Goal: Information Seeking & Learning: Learn about a topic

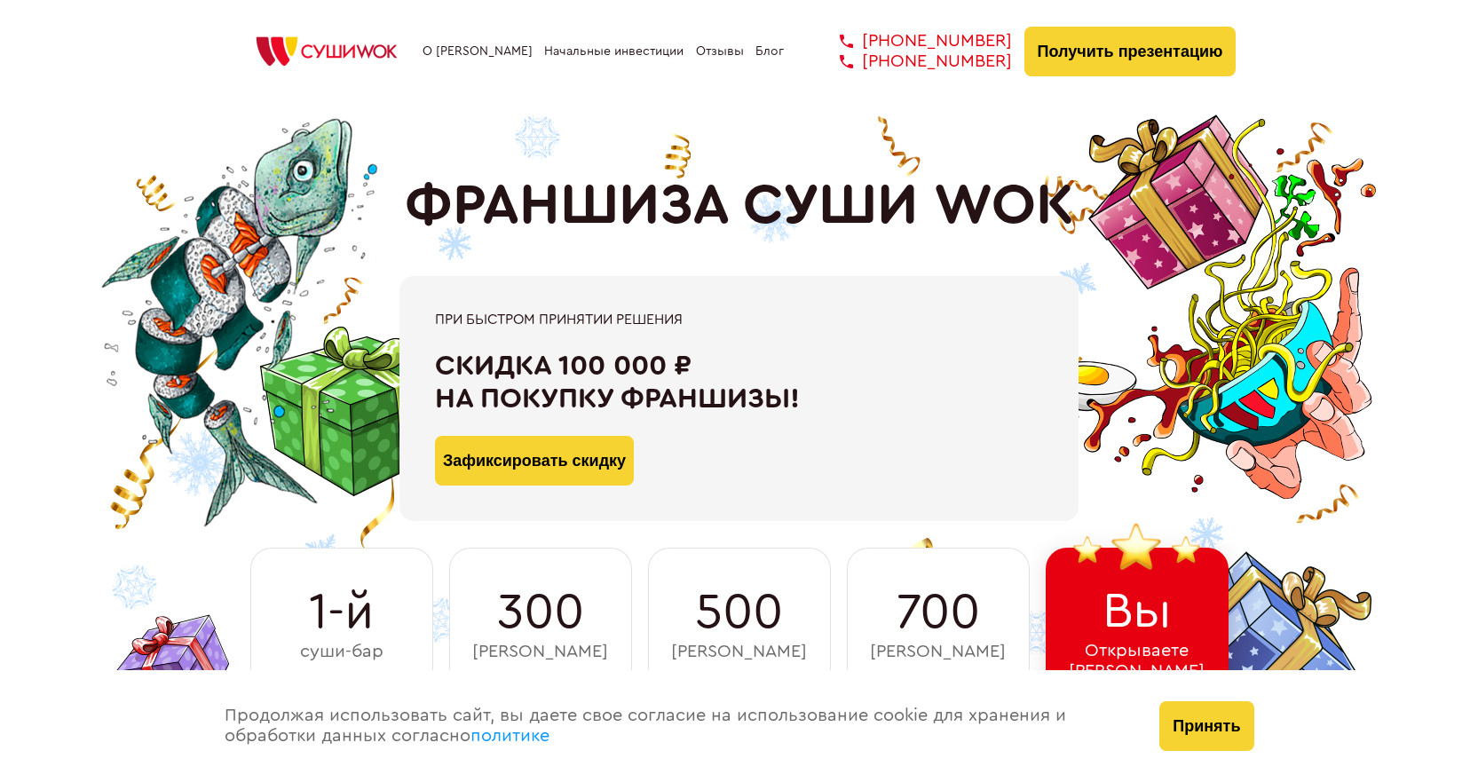
drag, startPoint x: 523, startPoint y: 459, endPoint x: 706, endPoint y: 446, distance: 183.3
click at [706, 446] on div "Зафиксировать скидку" at bounding box center [739, 450] width 608 height 71
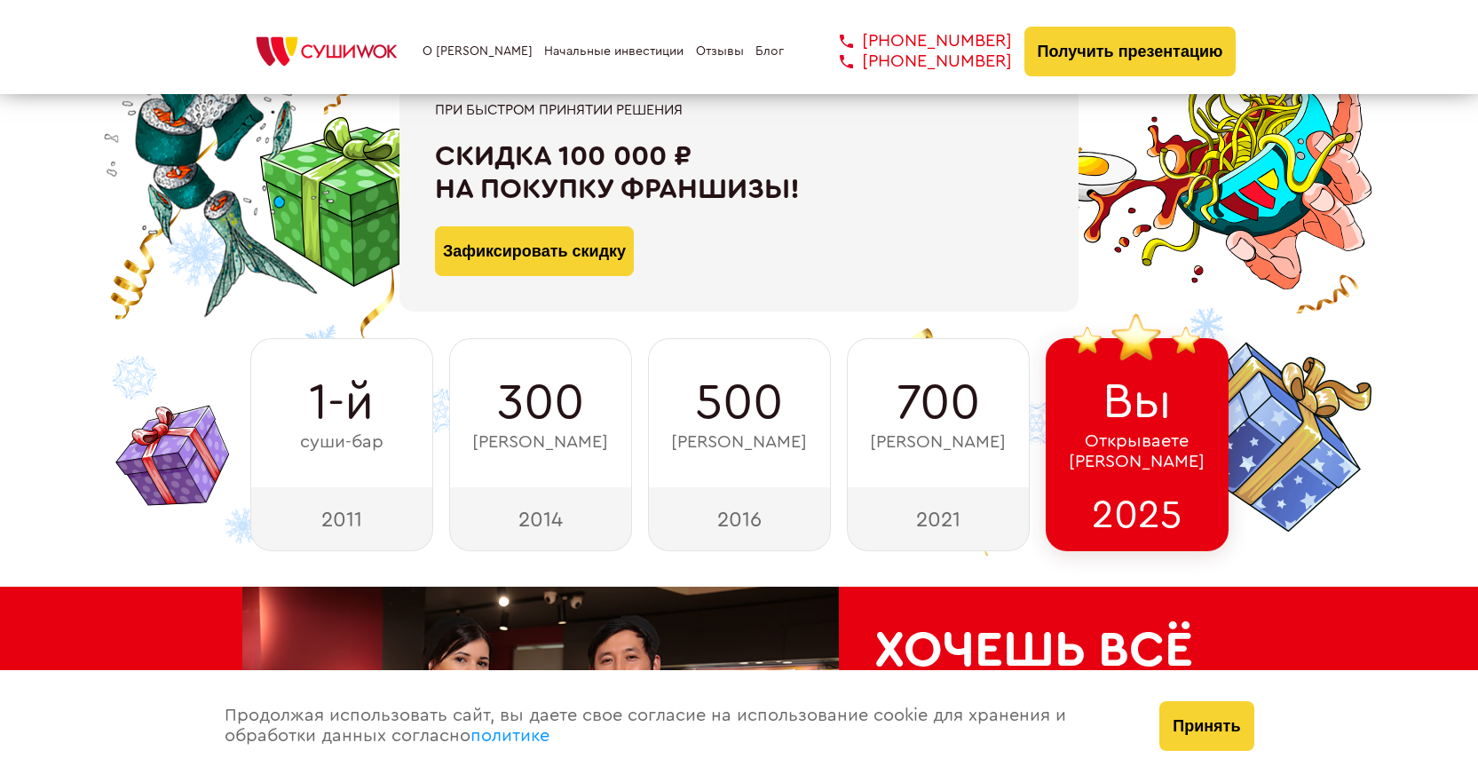
scroll to position [266, 0]
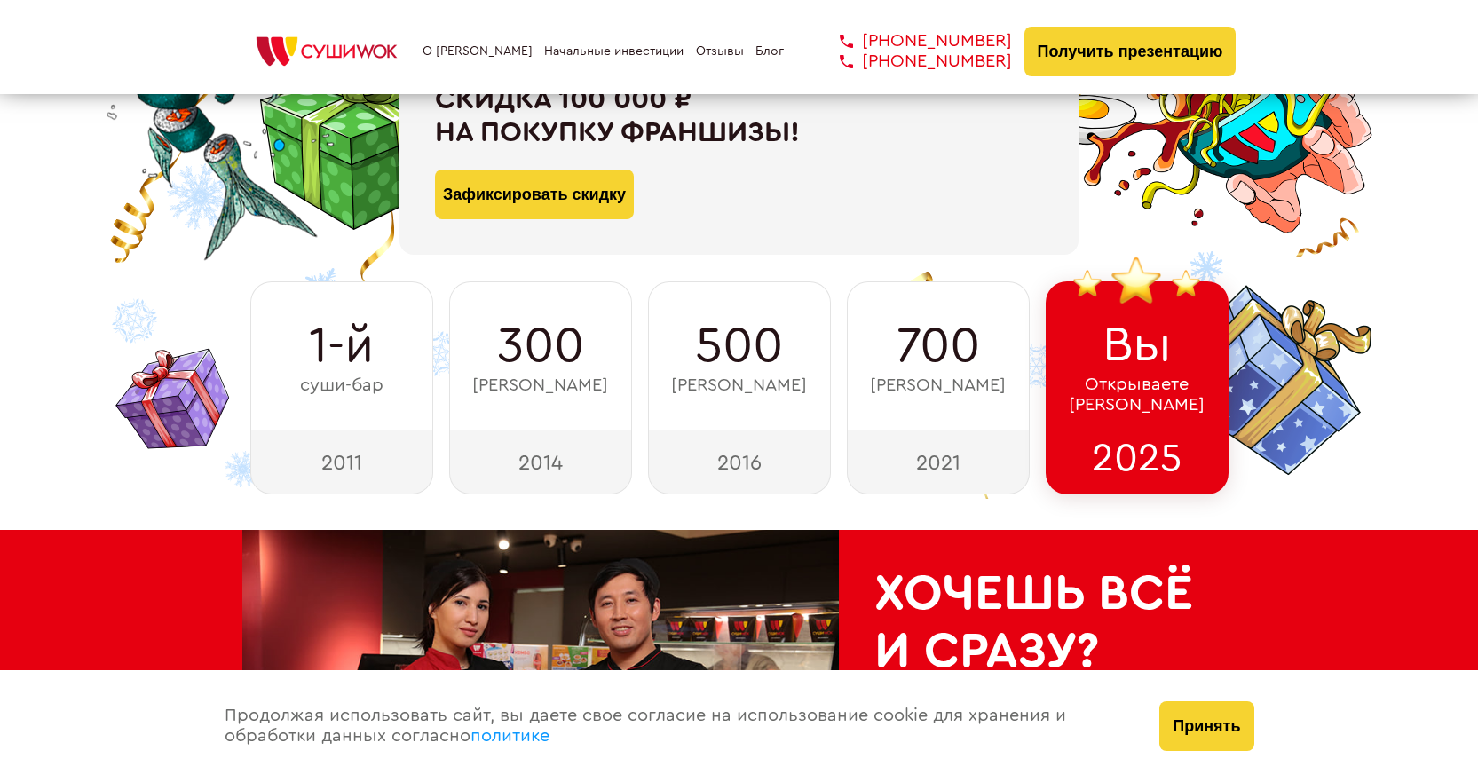
click at [1160, 444] on div "2025" at bounding box center [1137, 462] width 183 height 64
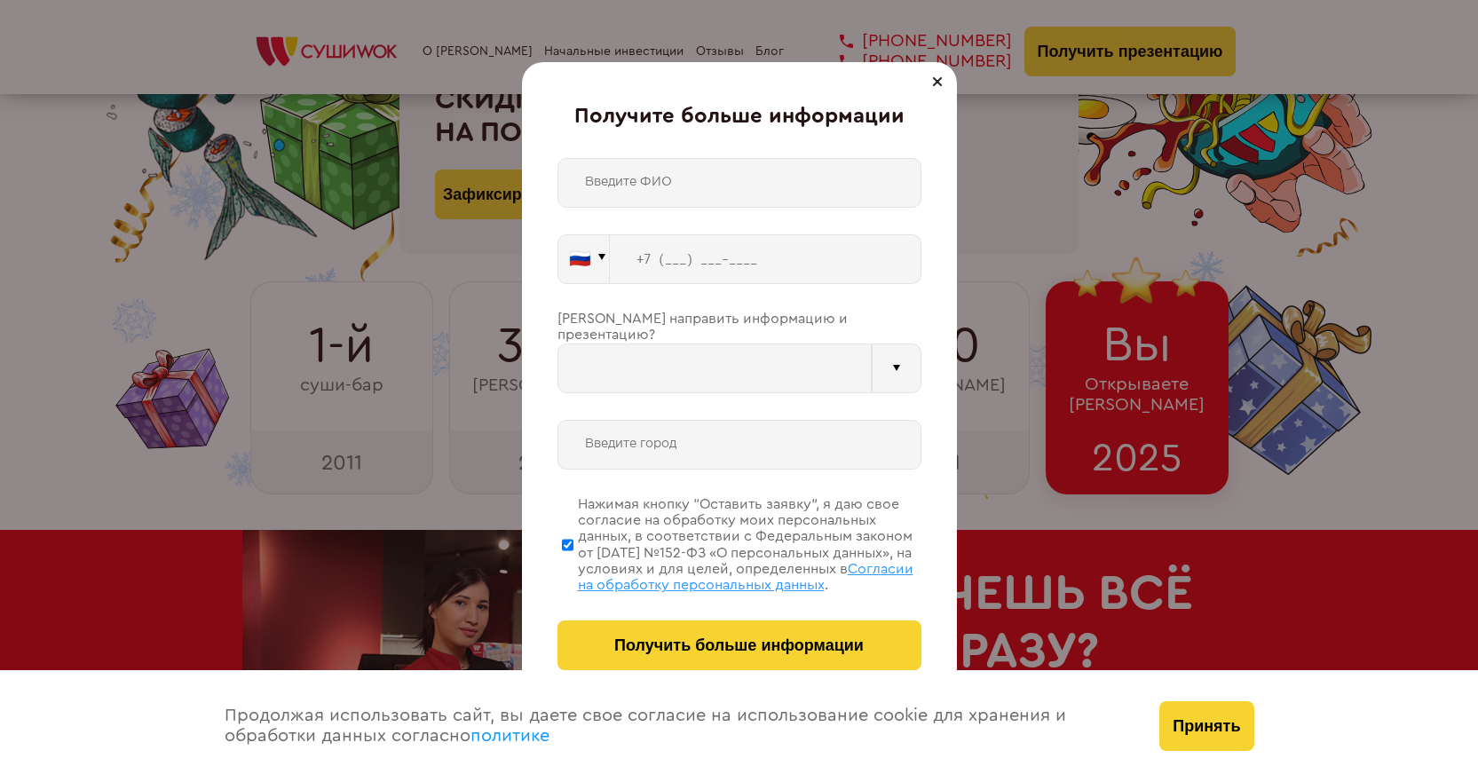
click at [1035, 276] on div "Получите больше информации 🇷🇺 🇹🇷 🇧🇾 🇰🇬 🇰🇿 🇦🇿 🇦🇲 🇷🇺" at bounding box center [739, 391] width 1478 height 782
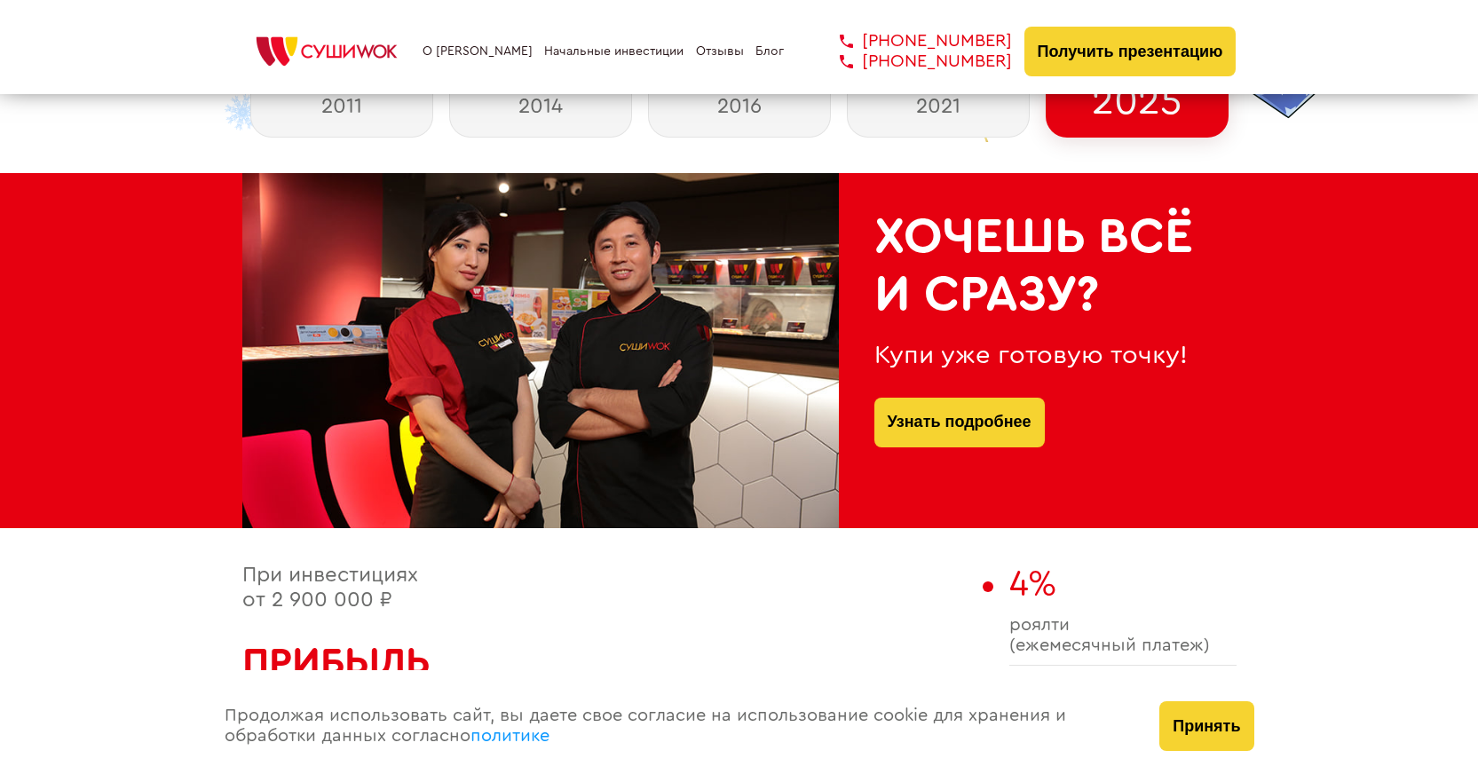
scroll to position [621, 0]
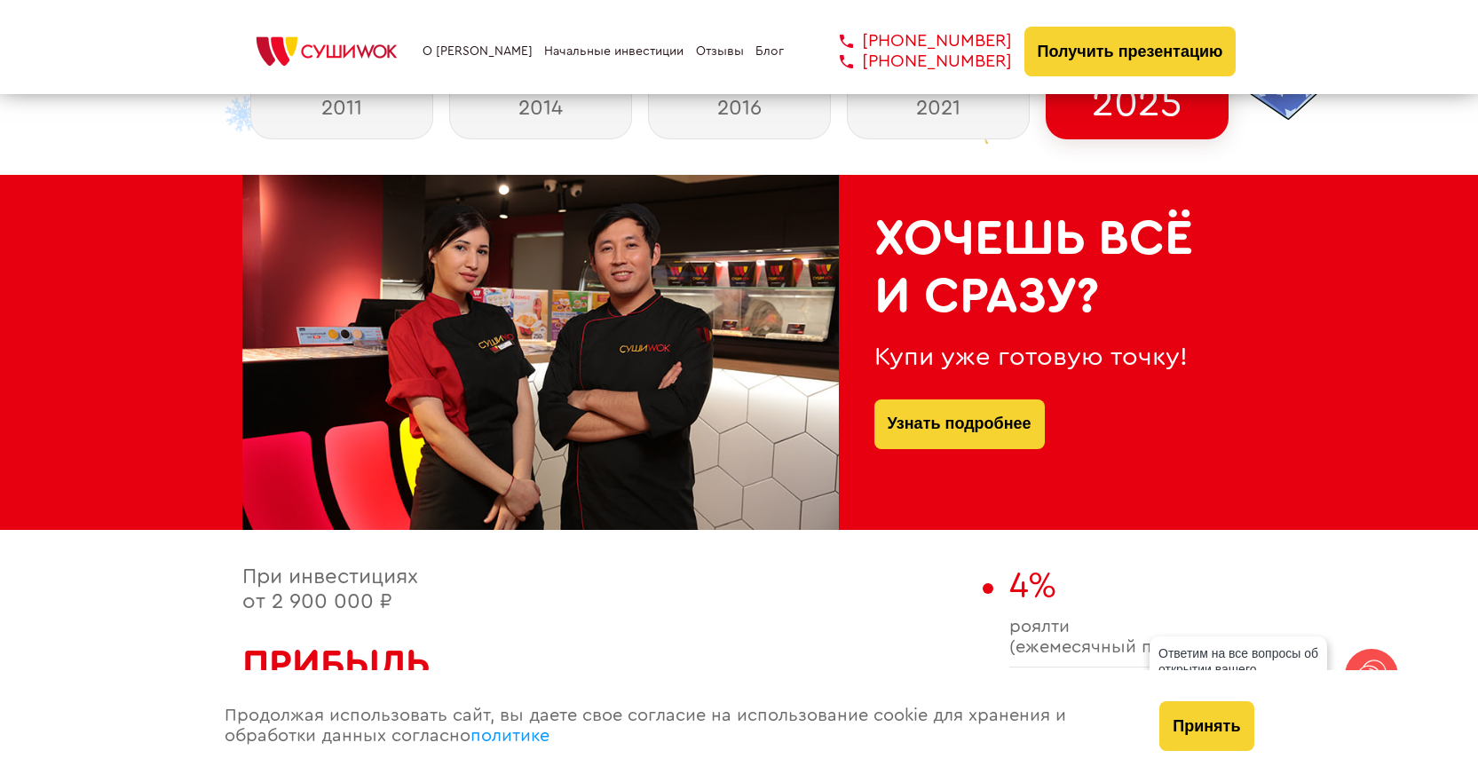
drag, startPoint x: 585, startPoint y: 340, endPoint x: 796, endPoint y: 335, distance: 211.3
click at [796, 335] on div at bounding box center [540, 352] width 596 height 355
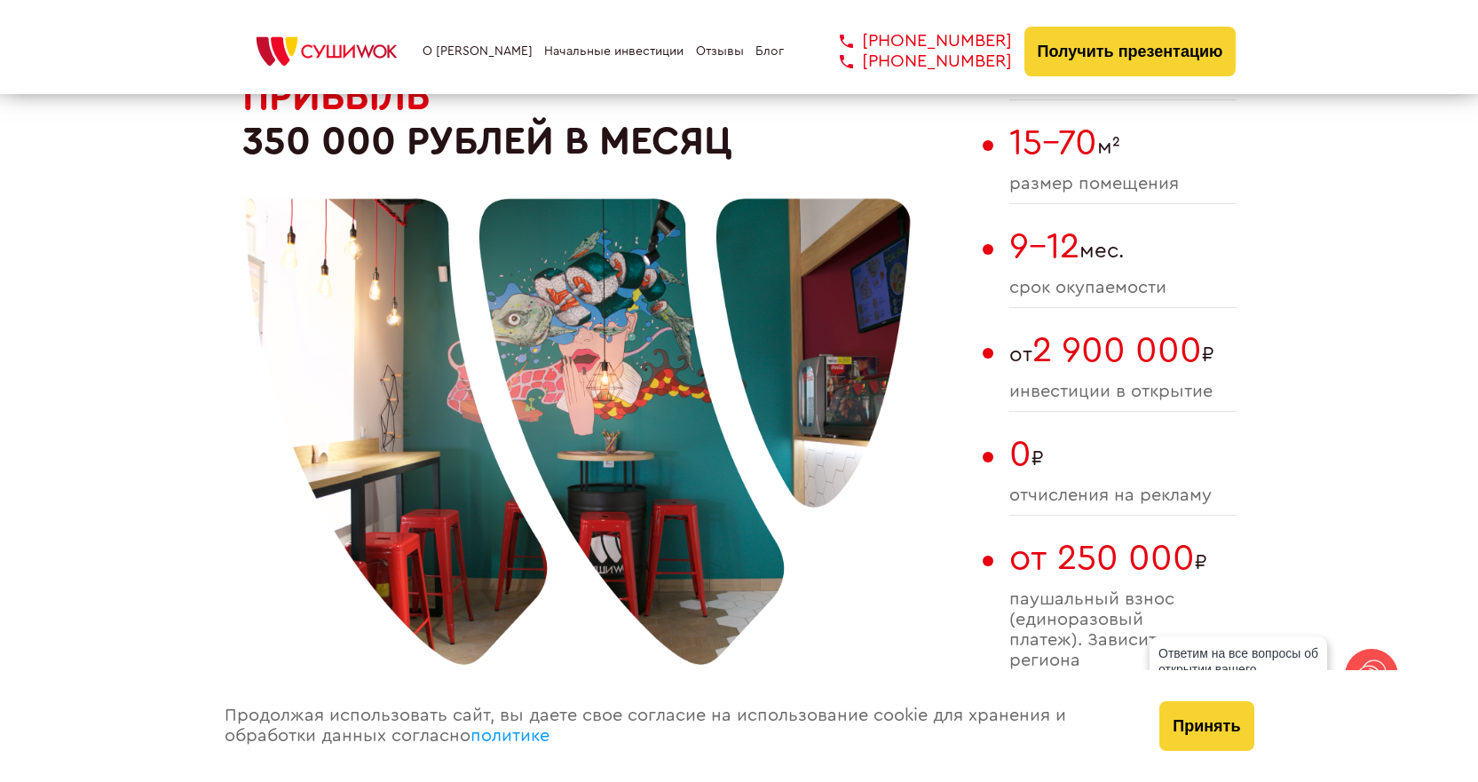
scroll to position [1243, 0]
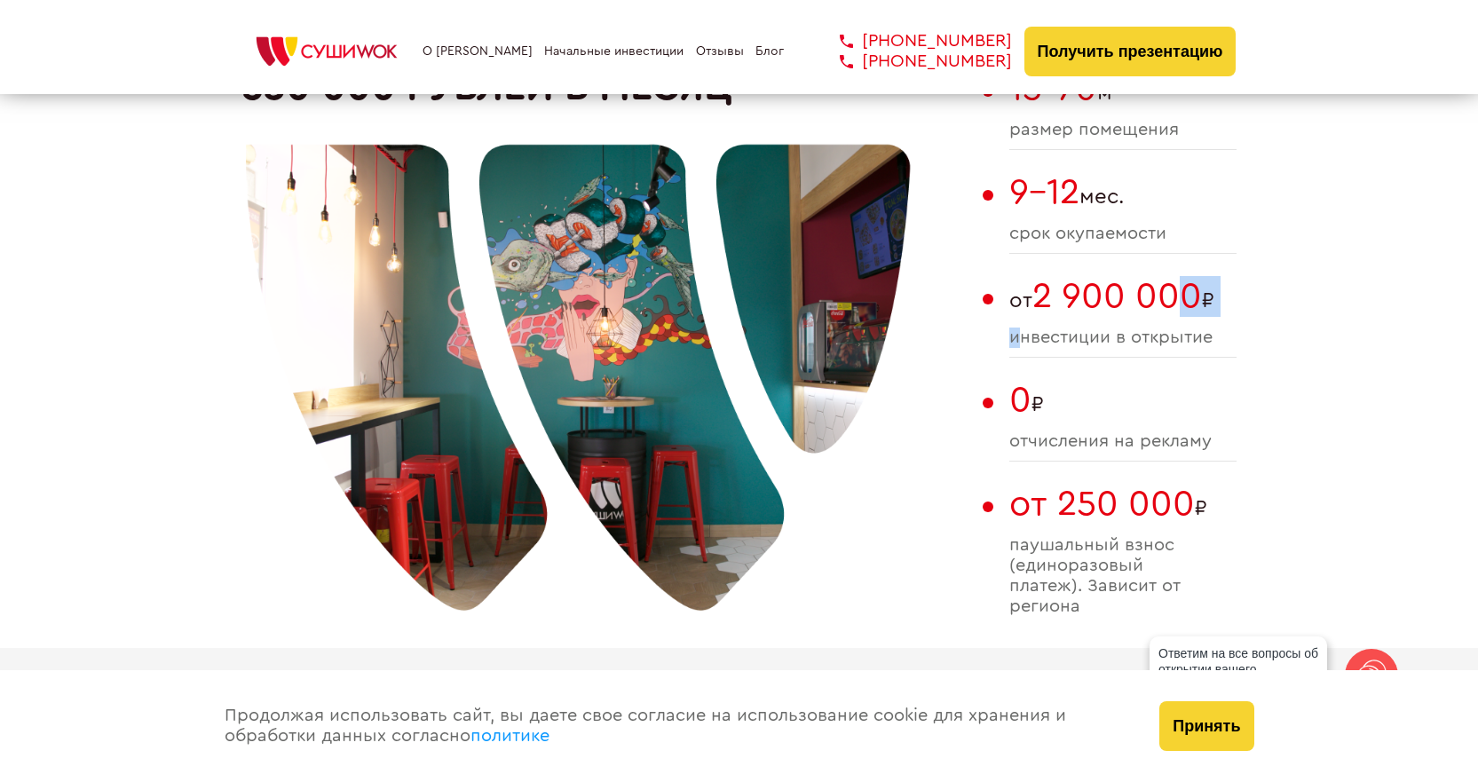
drag, startPoint x: 1018, startPoint y: 323, endPoint x: 1188, endPoint y: 320, distance: 170.5
click at [1188, 320] on div "от 2 900 000 ₽ инвестиции в открытие" at bounding box center [1122, 317] width 227 height 82
drag, startPoint x: 1047, startPoint y: 453, endPoint x: 1201, endPoint y: 443, distance: 153.9
click at [1201, 443] on div "0 ₽ отчисления на рекламу" at bounding box center [1122, 421] width 227 height 82
click at [1197, 451] on span "отчисления на рекламу" at bounding box center [1122, 441] width 227 height 20
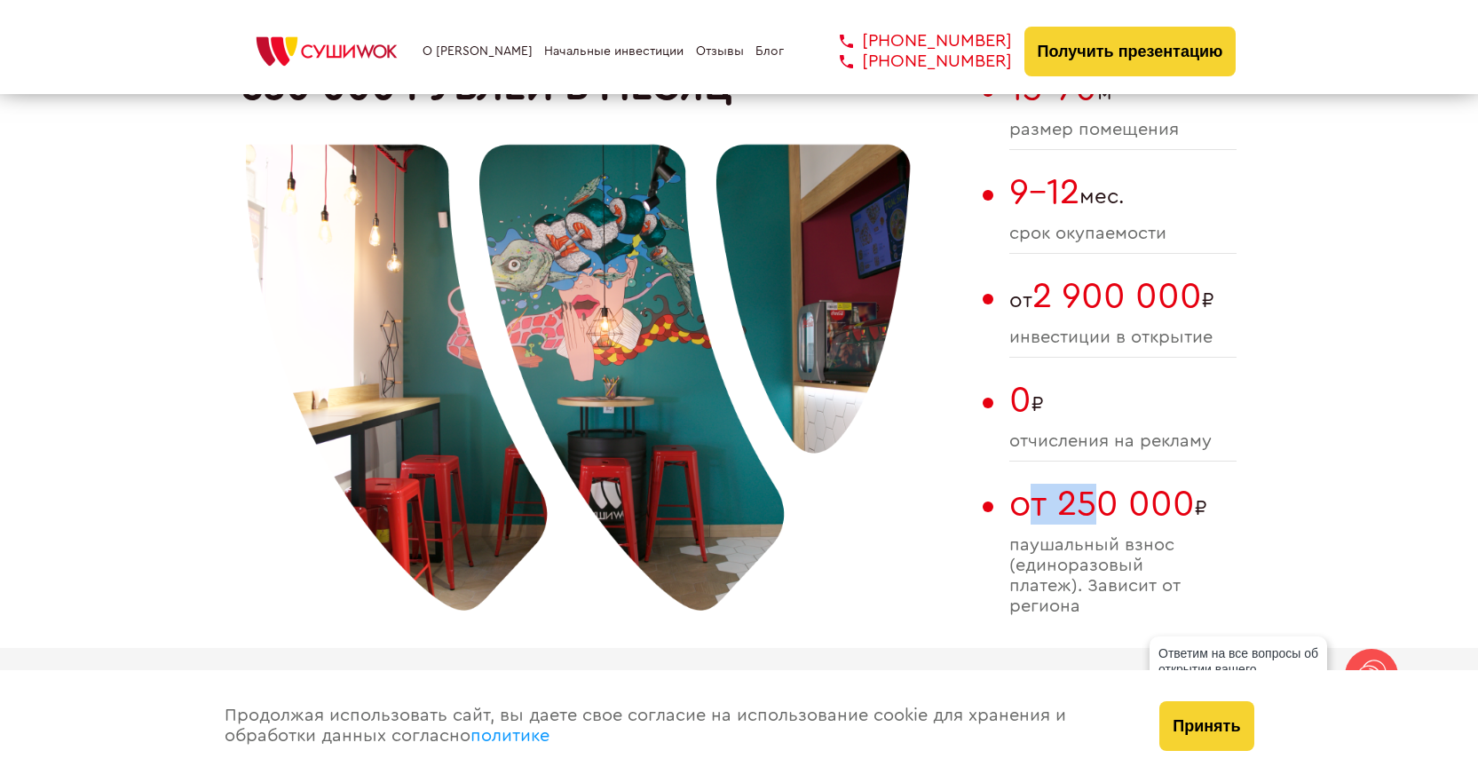
drag, startPoint x: 1038, startPoint y: 506, endPoint x: 1107, endPoint y: 501, distance: 68.6
click at [1104, 501] on span "от 250 000" at bounding box center [1102, 504] width 186 height 36
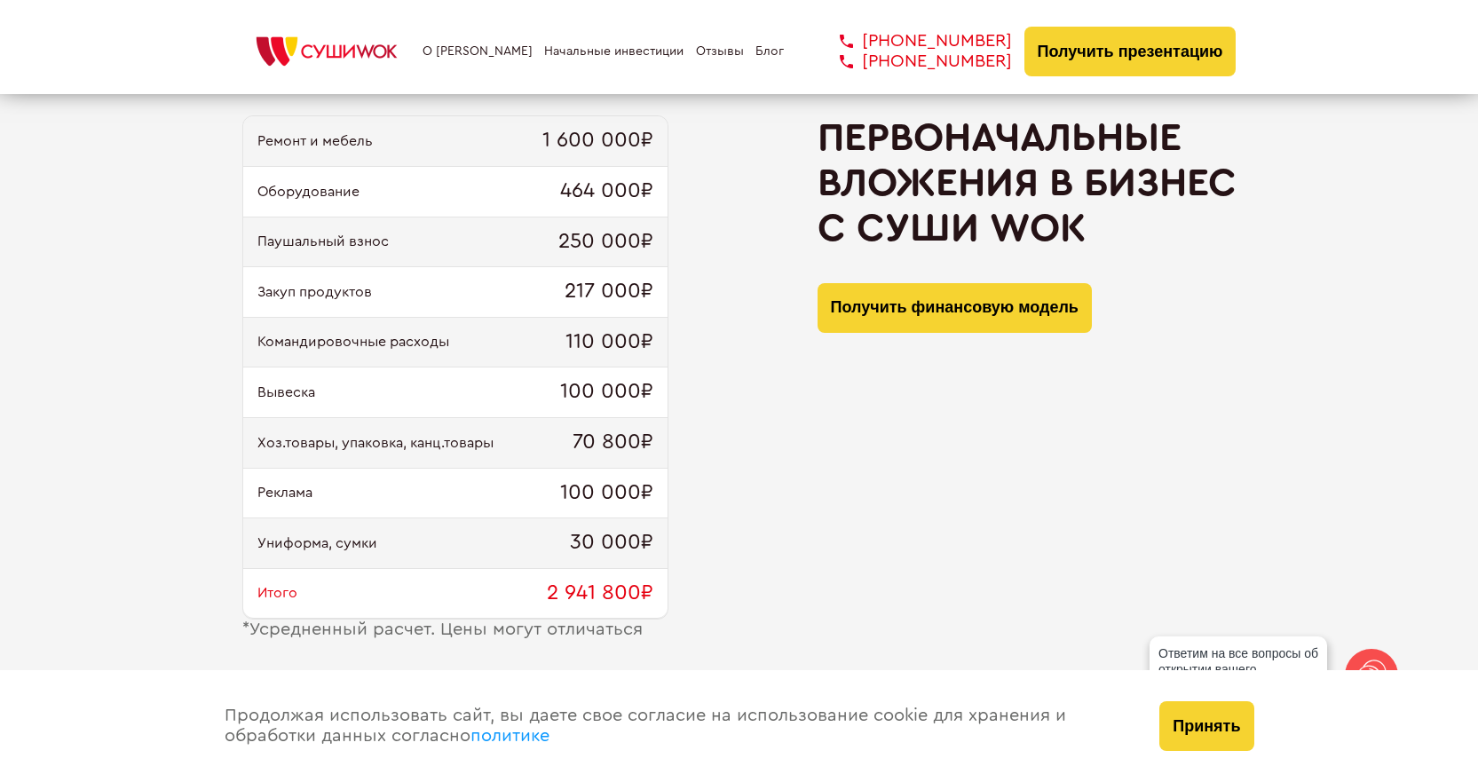
scroll to position [1775, 0]
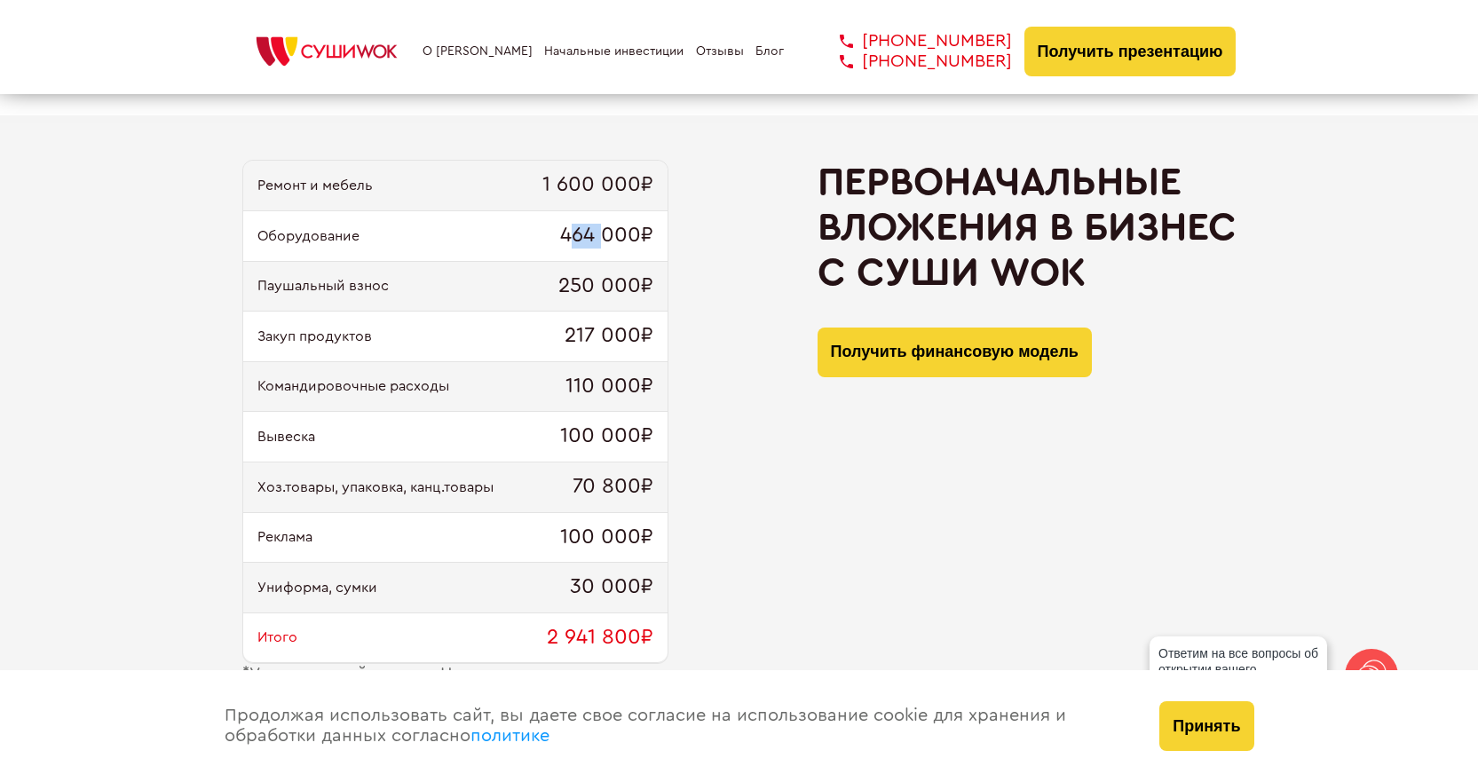
drag, startPoint x: 566, startPoint y: 229, endPoint x: 605, endPoint y: 231, distance: 39.1
click at [605, 231] on span "464 000₽" at bounding box center [606, 236] width 93 height 25
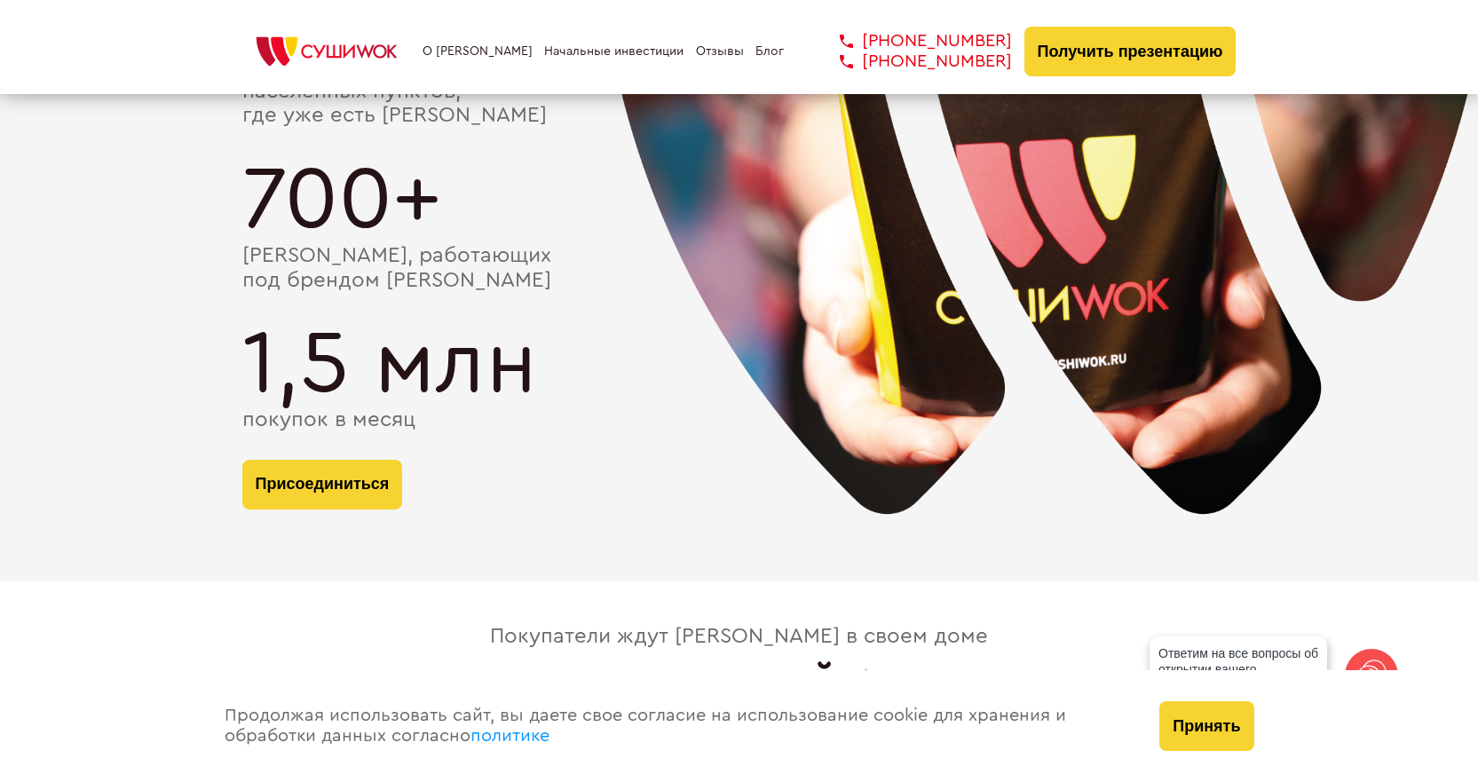
scroll to position [3462, 0]
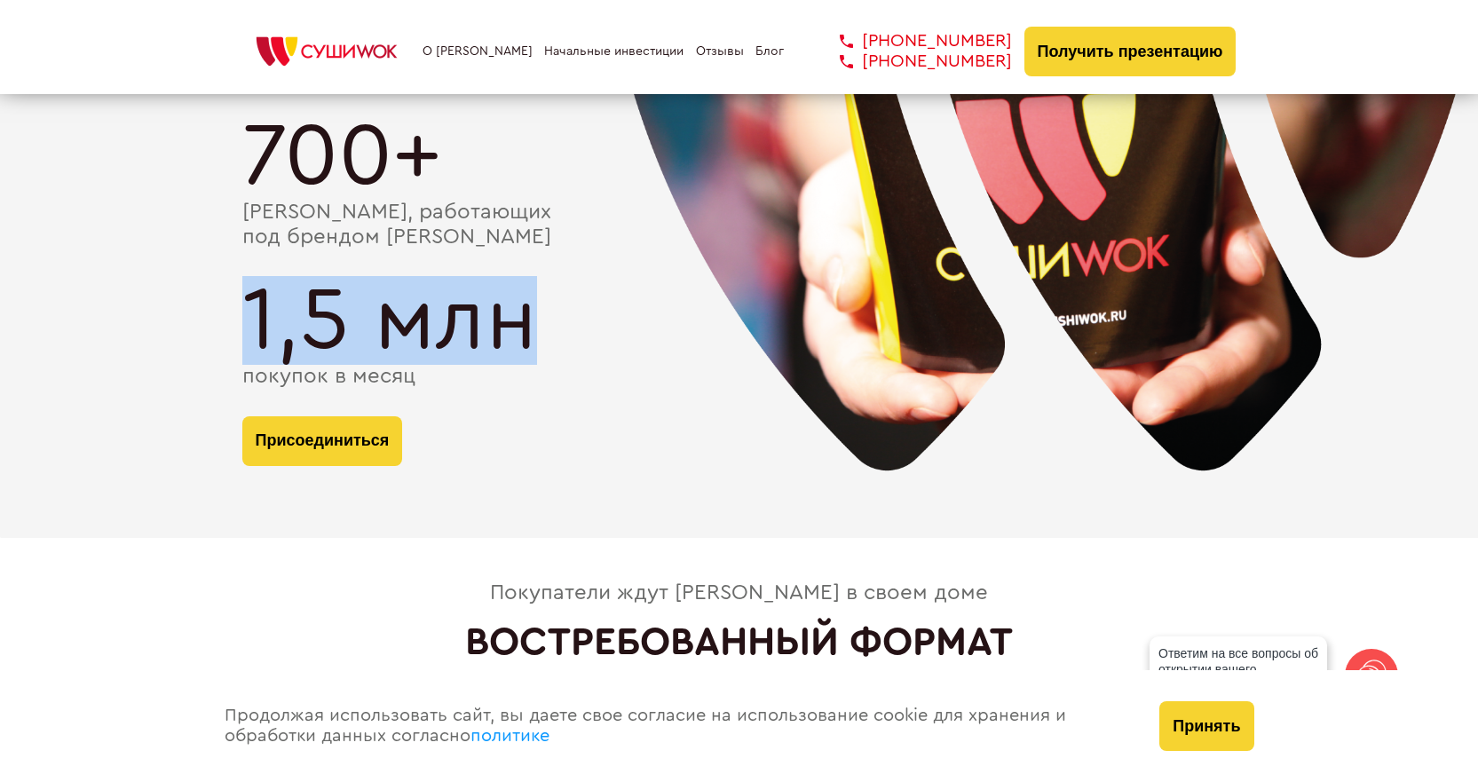
drag, startPoint x: 255, startPoint y: 331, endPoint x: 541, endPoint y: 331, distance: 285.8
click at [541, 331] on div "1,5 млн" at bounding box center [739, 320] width 994 height 89
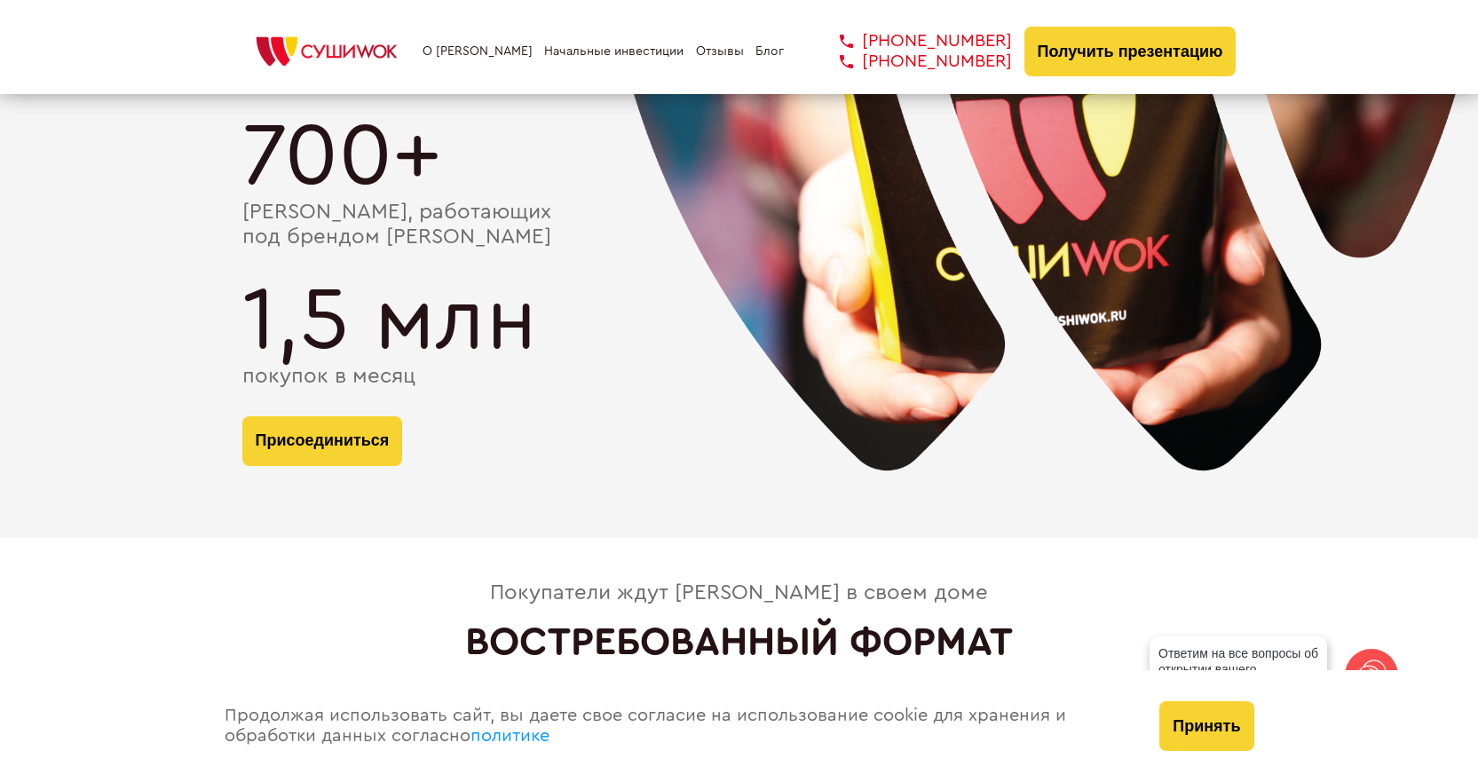
click at [318, 188] on div "700+" at bounding box center [739, 156] width 994 height 89
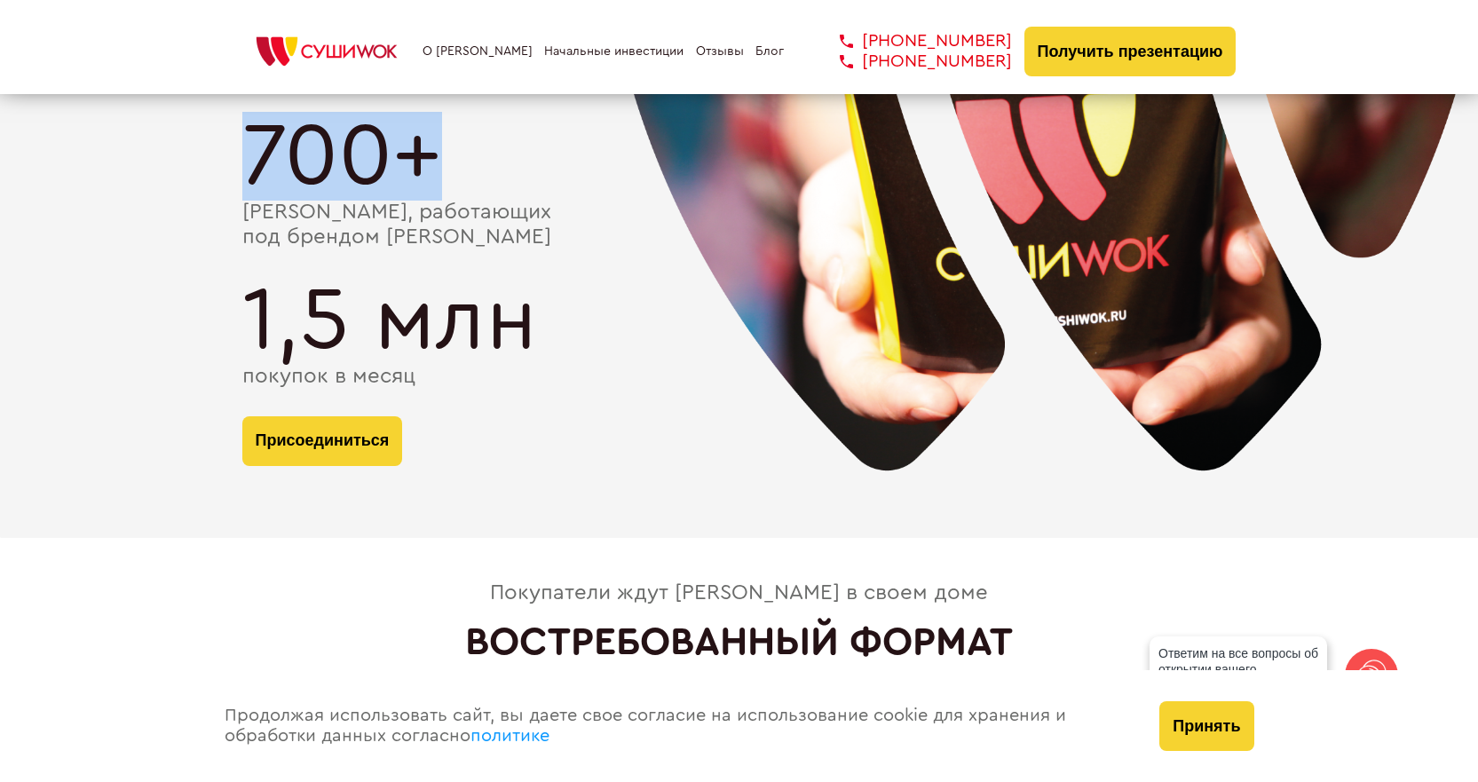
drag, startPoint x: 254, startPoint y: 185, endPoint x: 465, endPoint y: 185, distance: 211.2
click at [465, 185] on div "700+" at bounding box center [739, 156] width 994 height 89
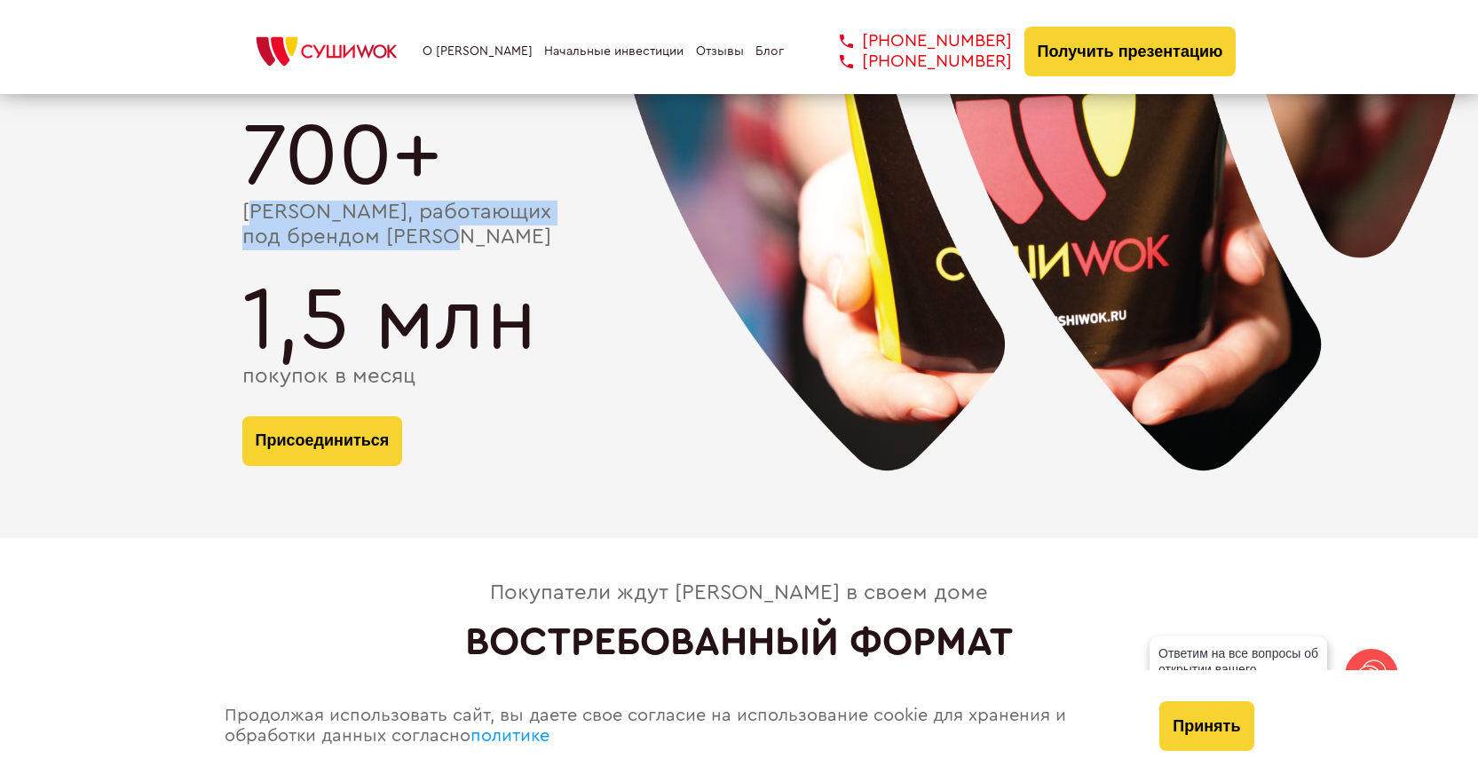
drag, startPoint x: 471, startPoint y: 243, endPoint x: 255, endPoint y: 222, distance: 217.6
click at [255, 222] on div "[PERSON_NAME], работающих под брендом [PERSON_NAME]" at bounding box center [739, 225] width 994 height 49
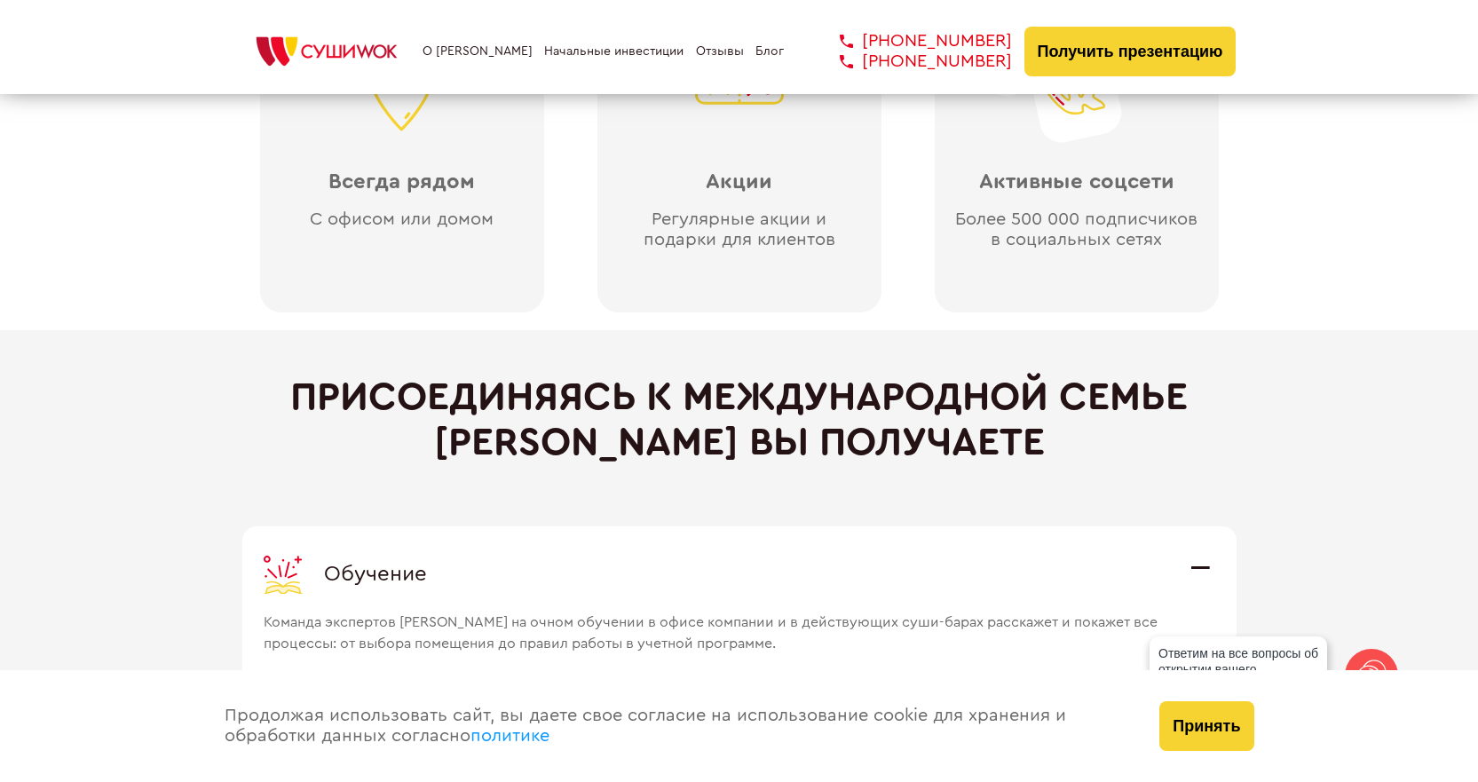
scroll to position [4615, 0]
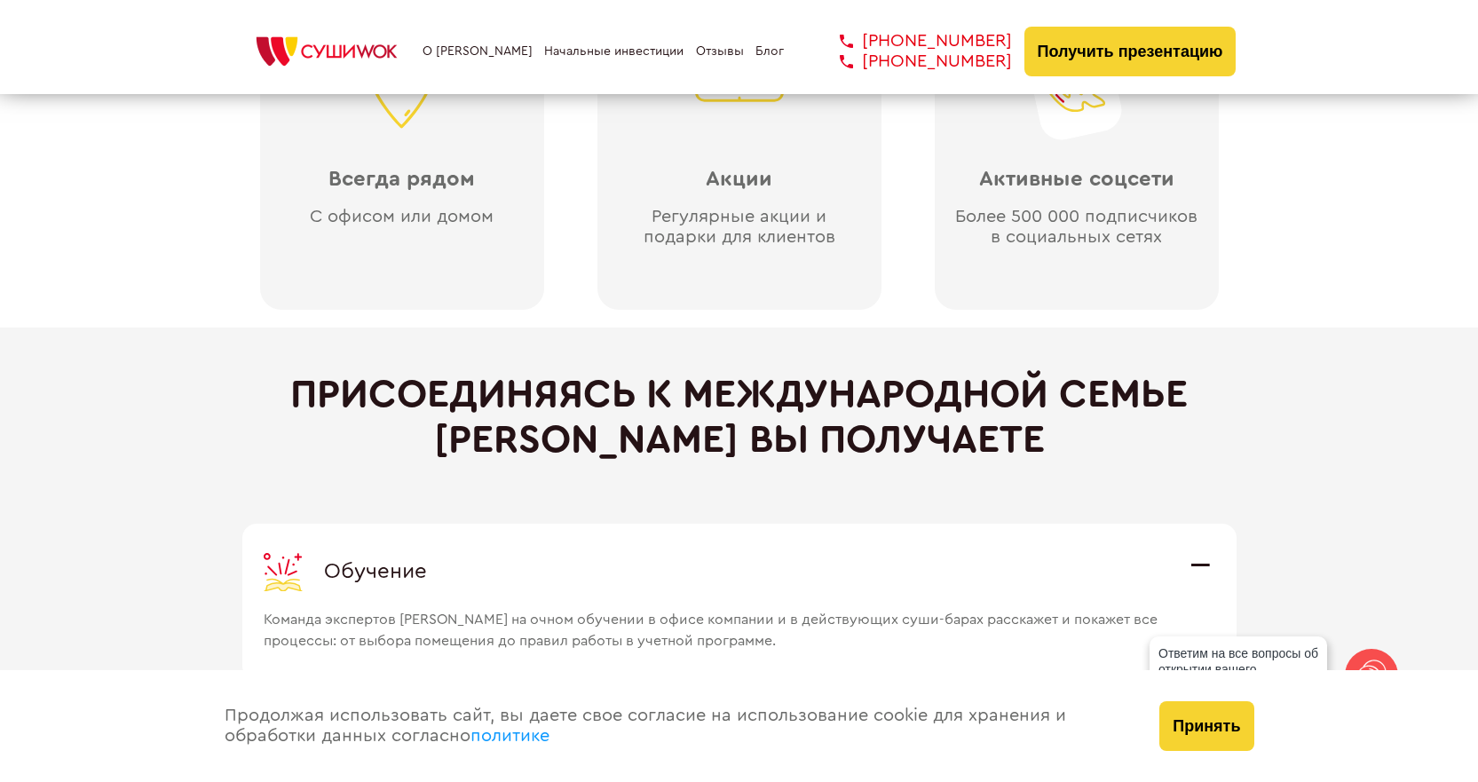
drag, startPoint x: 337, startPoint y: 383, endPoint x: 951, endPoint y: 451, distance: 617.0
click at [951, 451] on h2 "Присоединяясь к международной семье [PERSON_NAME] вы получаете" at bounding box center [739, 417] width 994 height 90
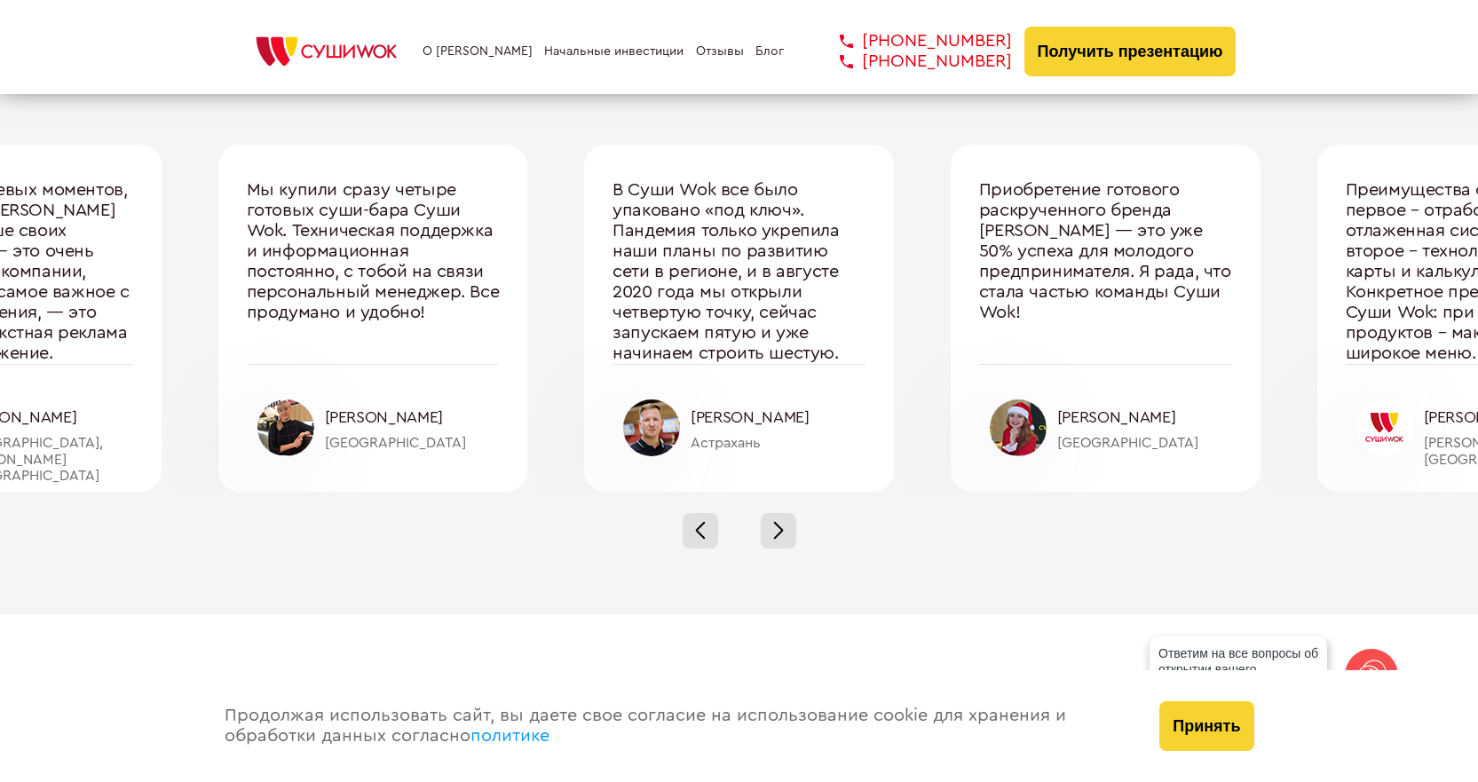
scroll to position [6036, 0]
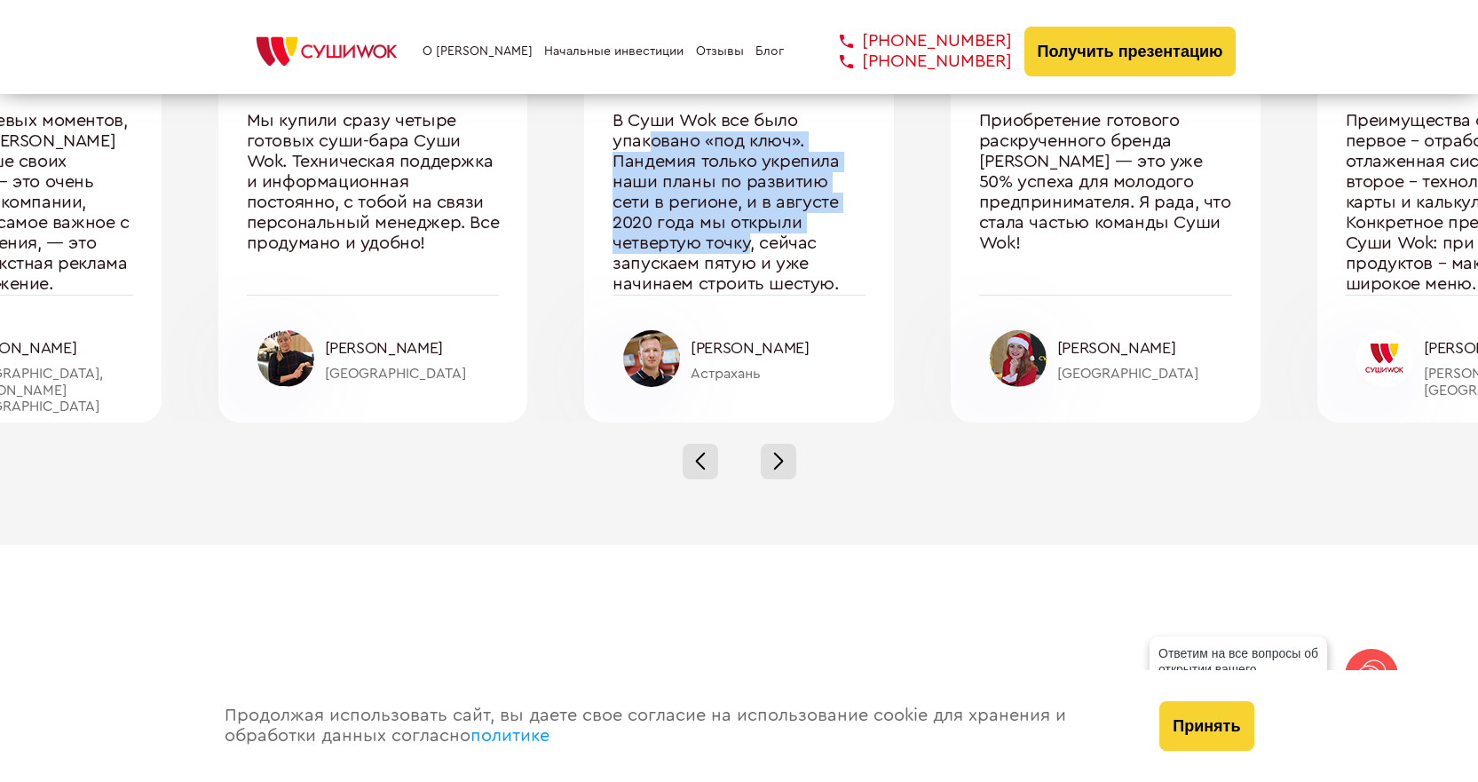
drag, startPoint x: 648, startPoint y: 145, endPoint x: 751, endPoint y: 236, distance: 137.7
click at [751, 236] on div "В Суши Wok все было упаковано «под ключ». Пандемия только укрепила наши планы п…" at bounding box center [738, 203] width 253 height 184
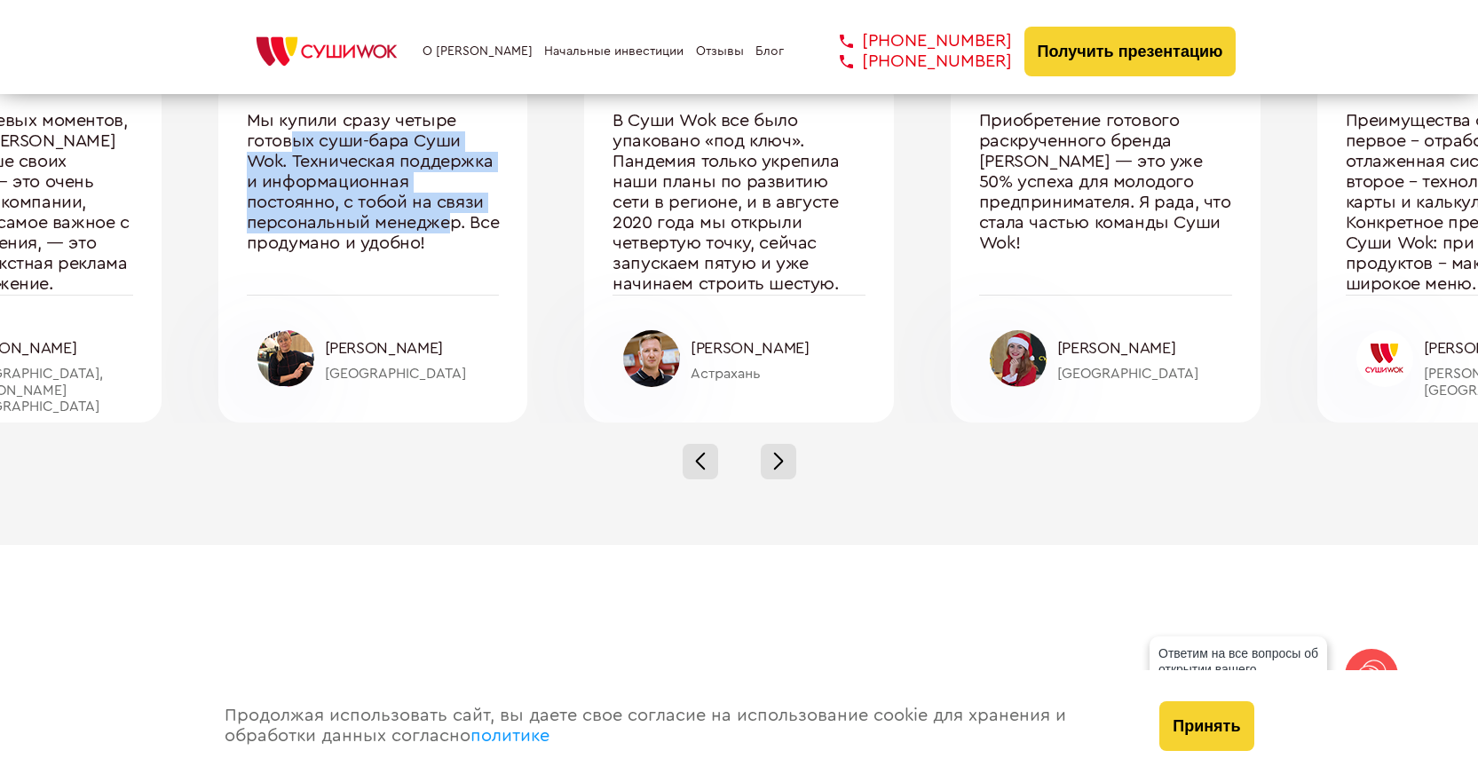
drag, startPoint x: 294, startPoint y: 150, endPoint x: 450, endPoint y: 219, distance: 170.9
click at [450, 219] on div "Мы купили сразу четыре готовых суши-бара Суши Wok. Техническая поддержка и инфо…" at bounding box center [373, 203] width 253 height 184
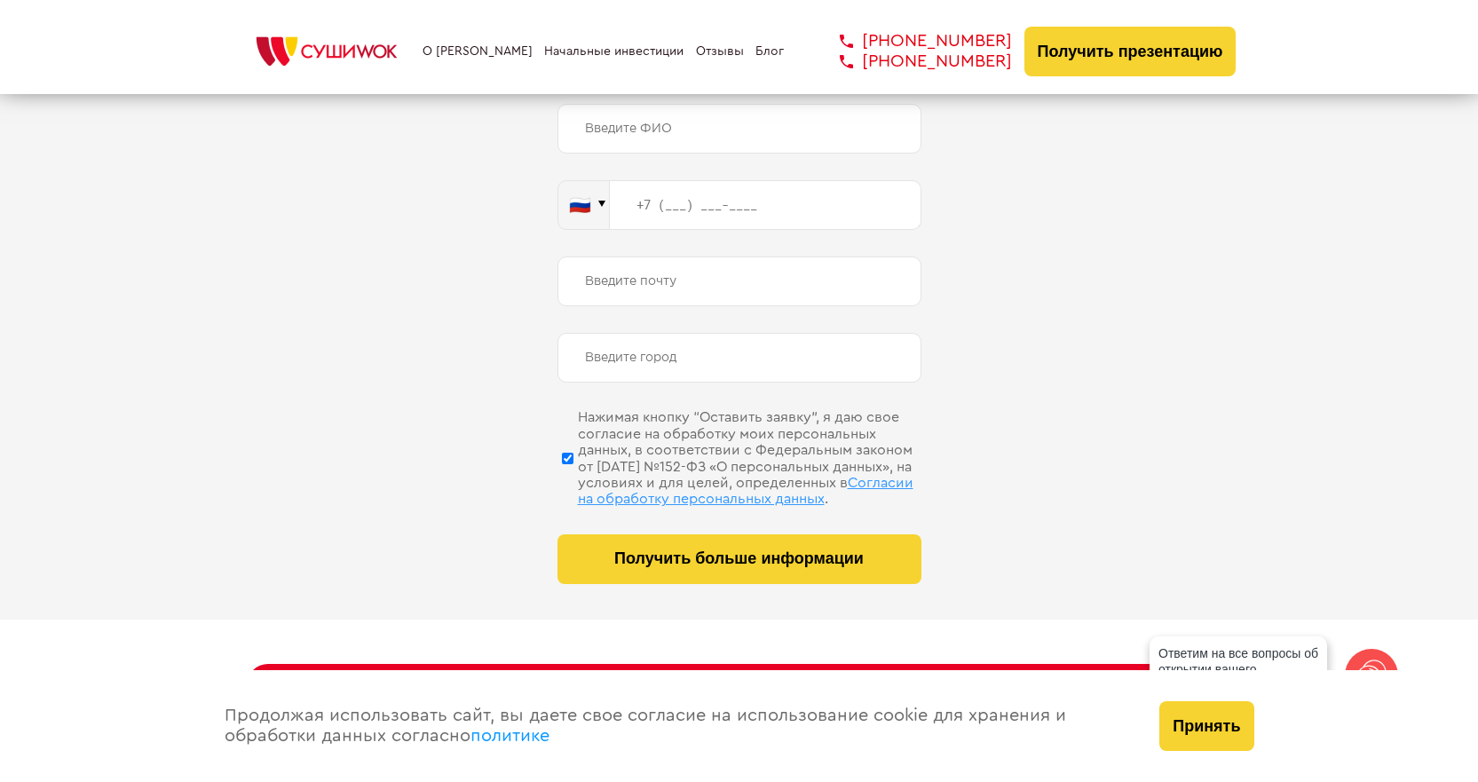
scroll to position [9029, 0]
